Goal: Task Accomplishment & Management: Manage account settings

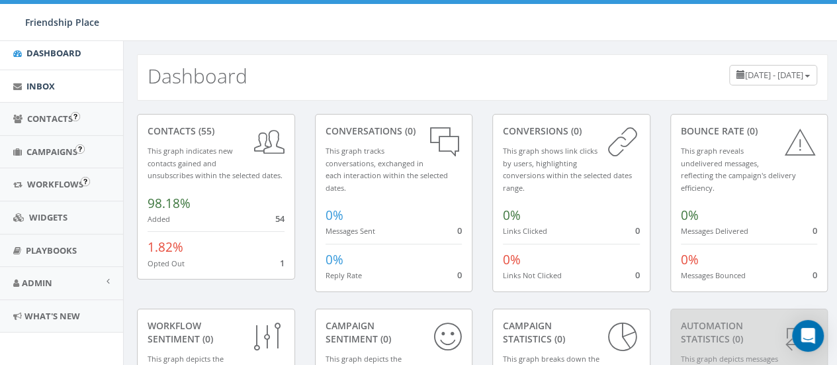
scroll to position [113, 0]
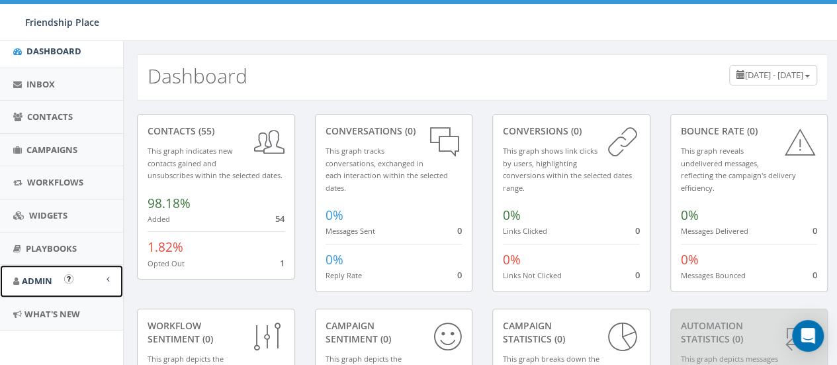
click at [46, 271] on link "Admin" at bounding box center [61, 281] width 123 height 32
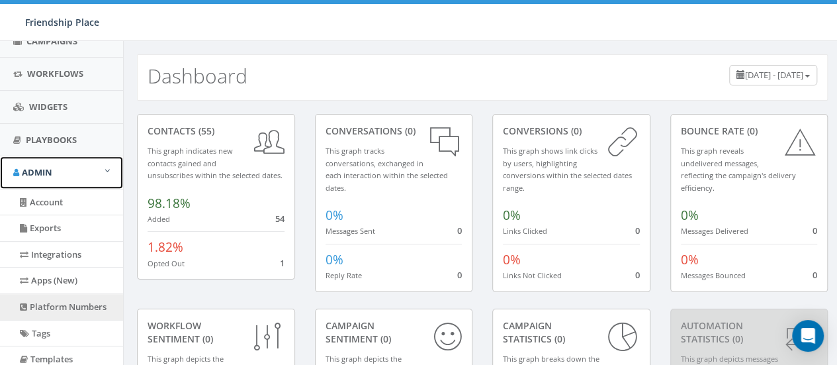
scroll to position [312, 0]
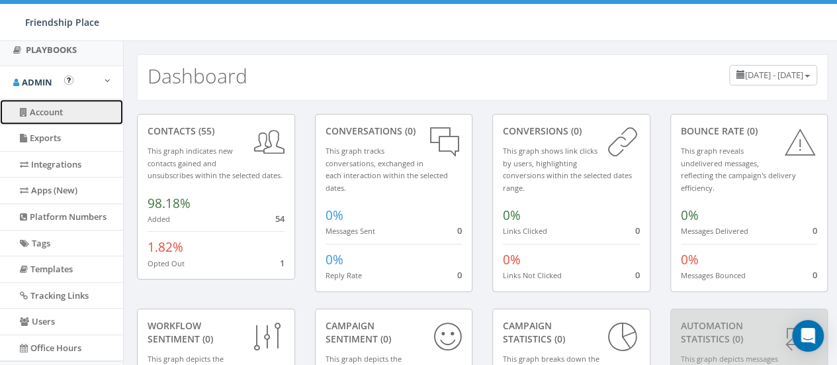
click at [50, 113] on link "Account" at bounding box center [61, 112] width 123 height 26
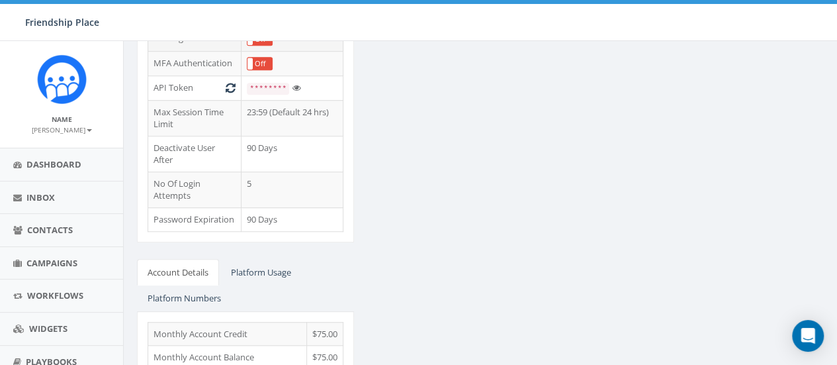
scroll to position [490, 0]
